Goal: Find contact information: Find contact information

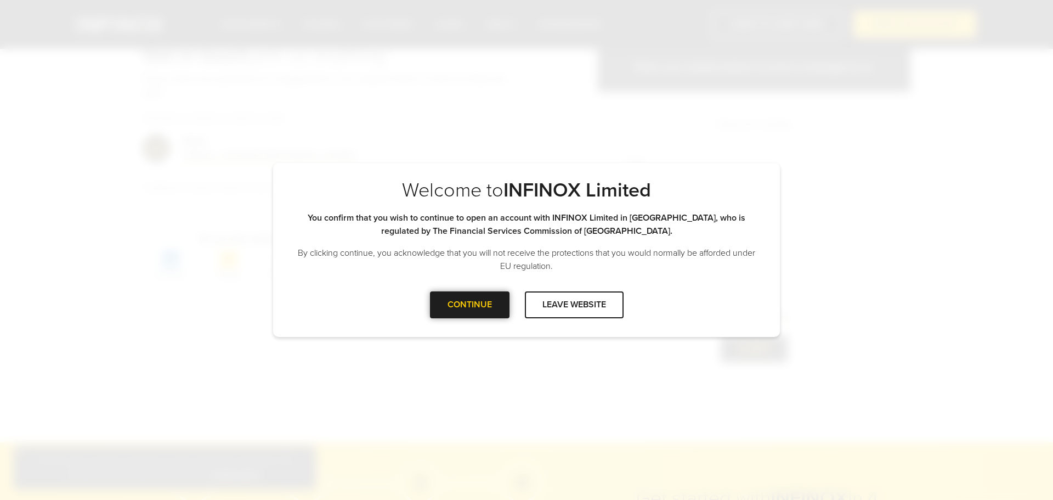
click at [495, 309] on div "CONTINUE" at bounding box center [470, 304] width 80 height 27
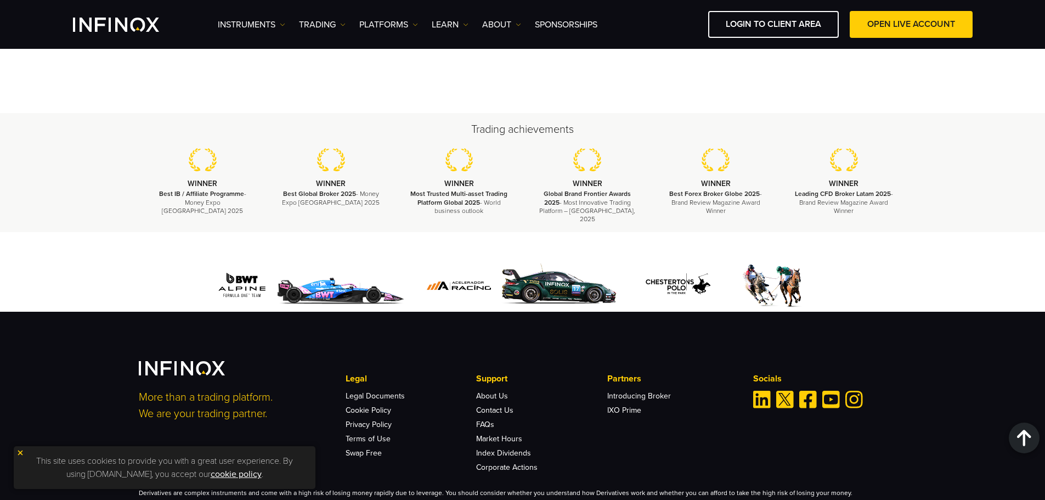
scroll to position [1324, 0]
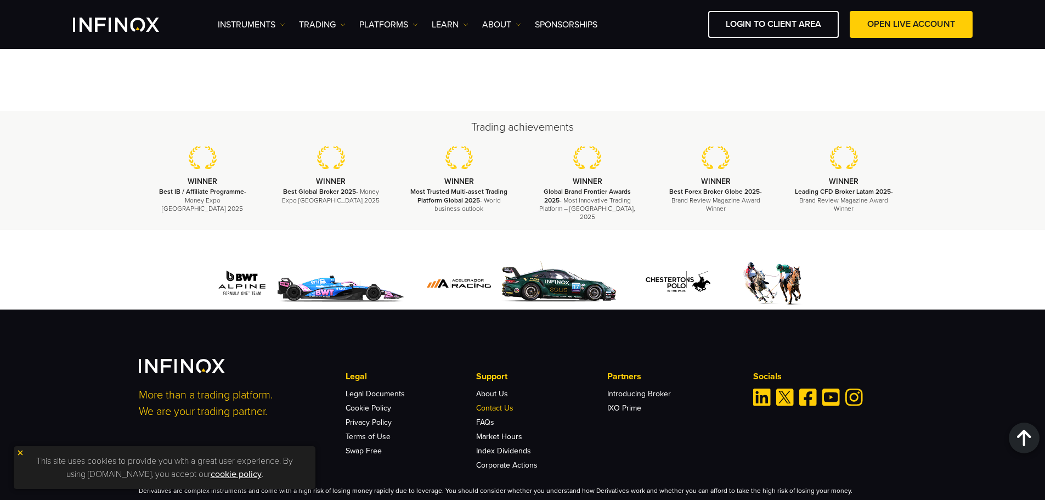
click at [513, 404] on link "Contact Us" at bounding box center [494, 407] width 37 height 9
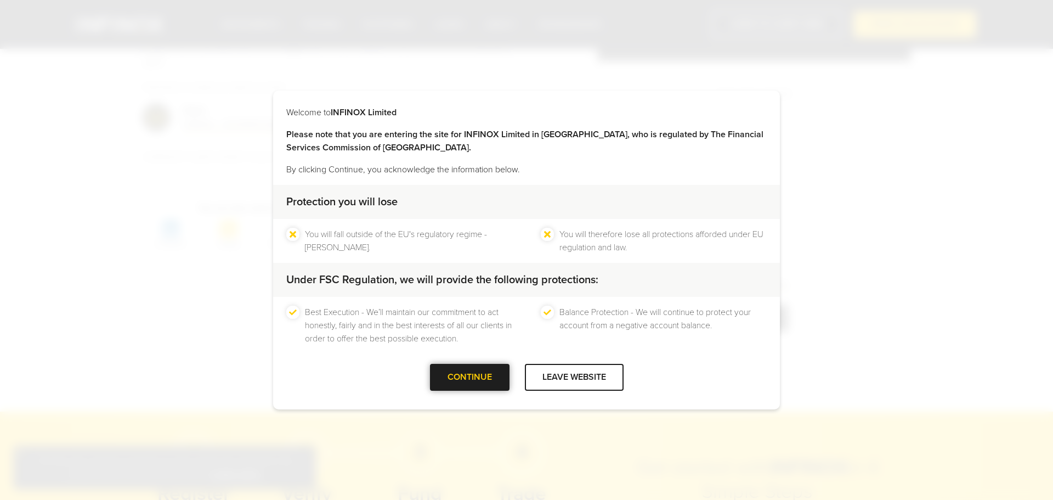
click at [470, 377] on div at bounding box center [470, 377] width 0 height 0
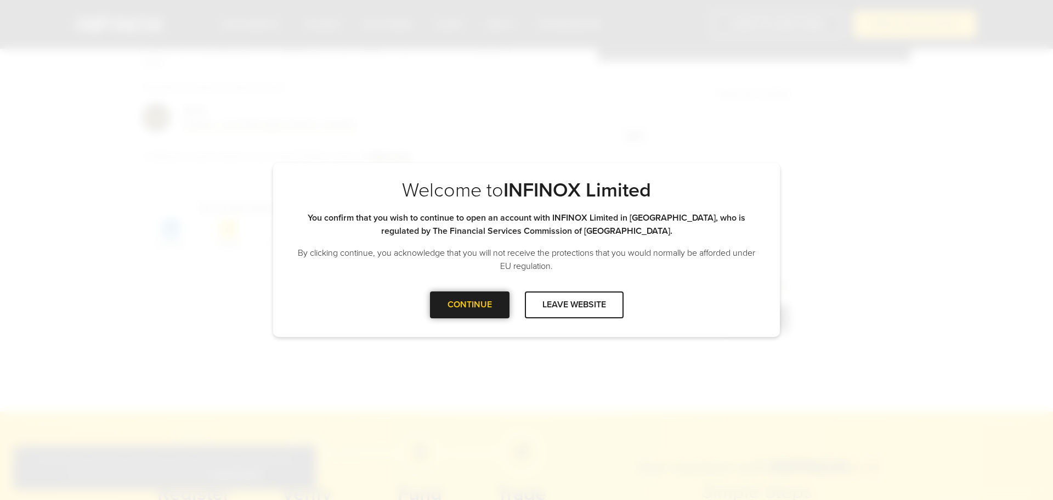
click at [470, 304] on div at bounding box center [470, 304] width 0 height 0
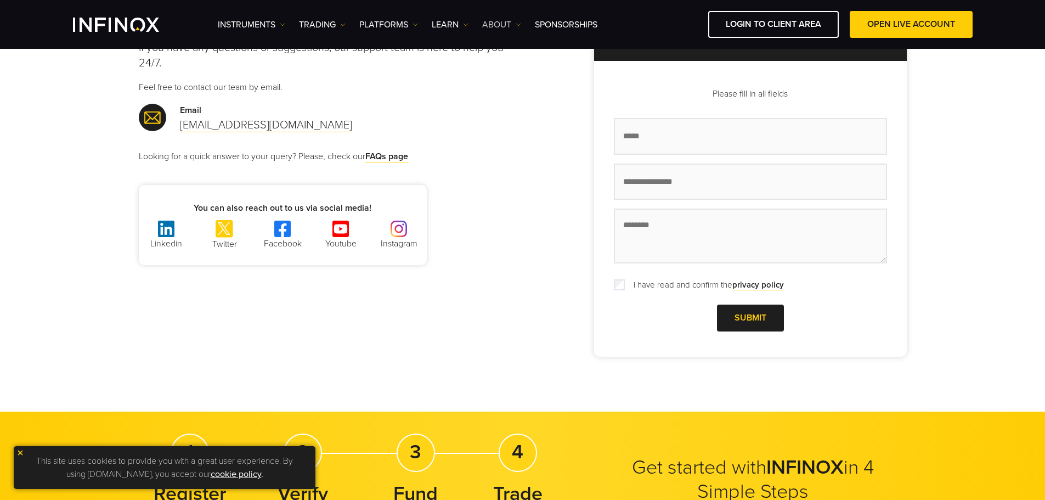
click at [497, 29] on link "ABOUT" at bounding box center [501, 24] width 39 height 13
click at [461, 171] on div "Get in touch, ask us anything If you have any questions or suggestions, our sup…" at bounding box center [331, 139] width 384 height 252
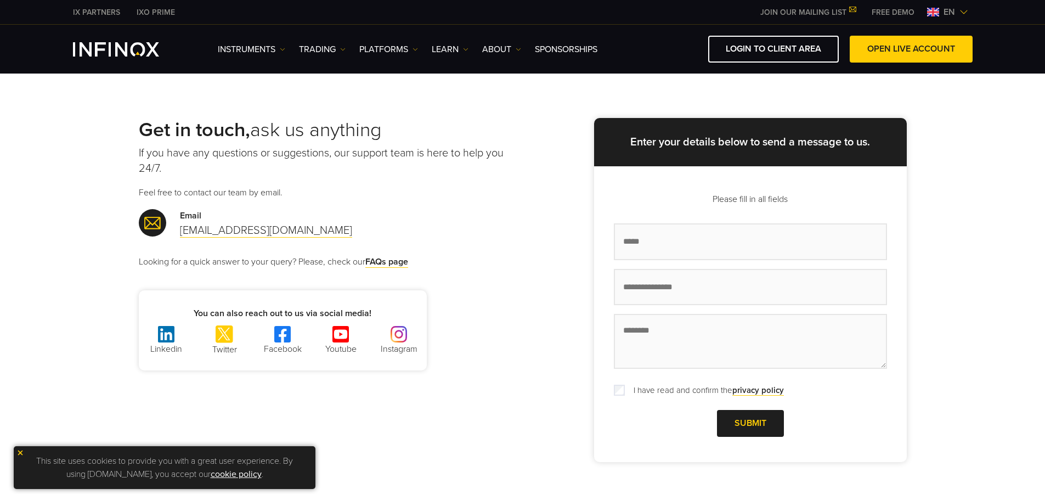
click at [944, 15] on span "en" at bounding box center [949, 11] width 20 height 13
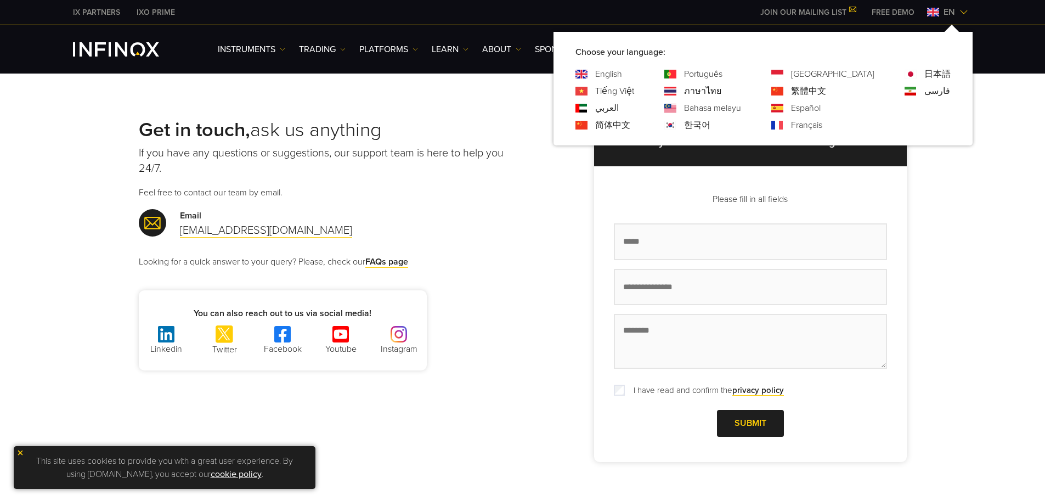
click at [944, 15] on span "en" at bounding box center [949, 11] width 20 height 13
